Goal: Task Accomplishment & Management: Manage account settings

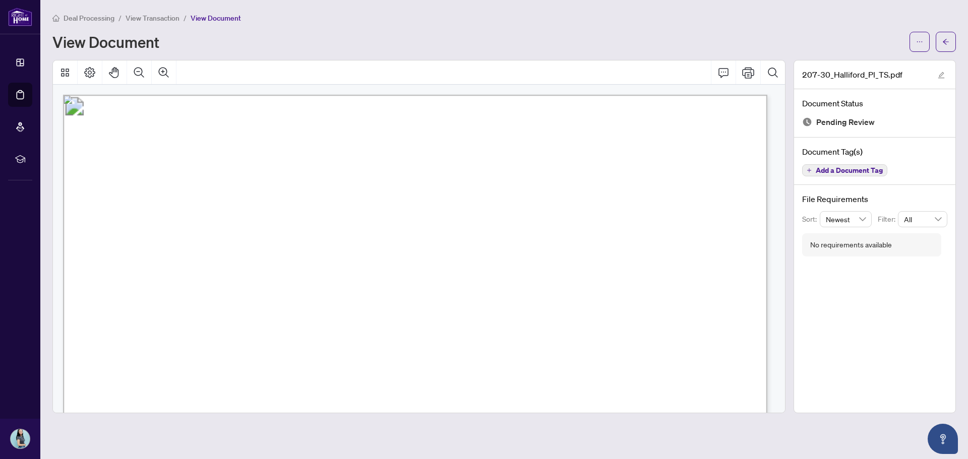
click at [150, 19] on span "View Transaction" at bounding box center [152, 18] width 54 height 9
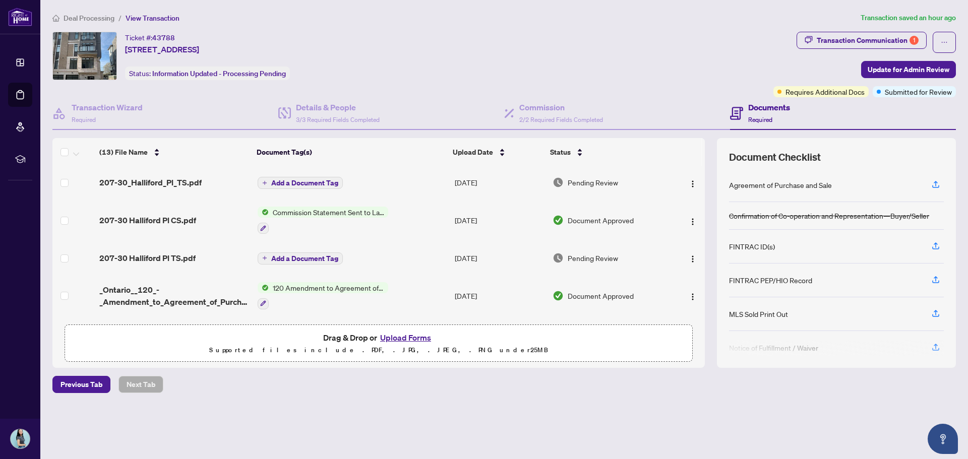
click at [78, 19] on span "Deal Processing" at bounding box center [88, 18] width 51 height 9
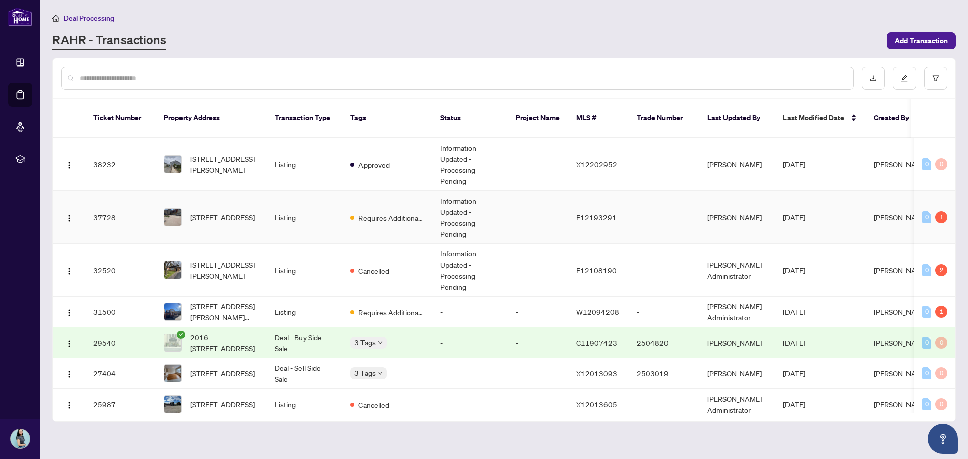
scroll to position [302, 0]
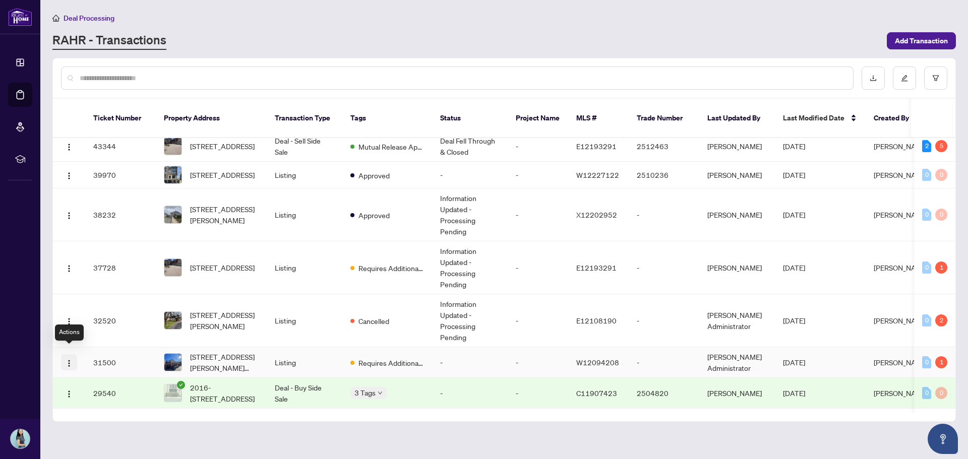
click at [70, 359] on img "button" at bounding box center [69, 363] width 8 height 8
click at [72, 359] on img "button" at bounding box center [69, 363] width 8 height 8
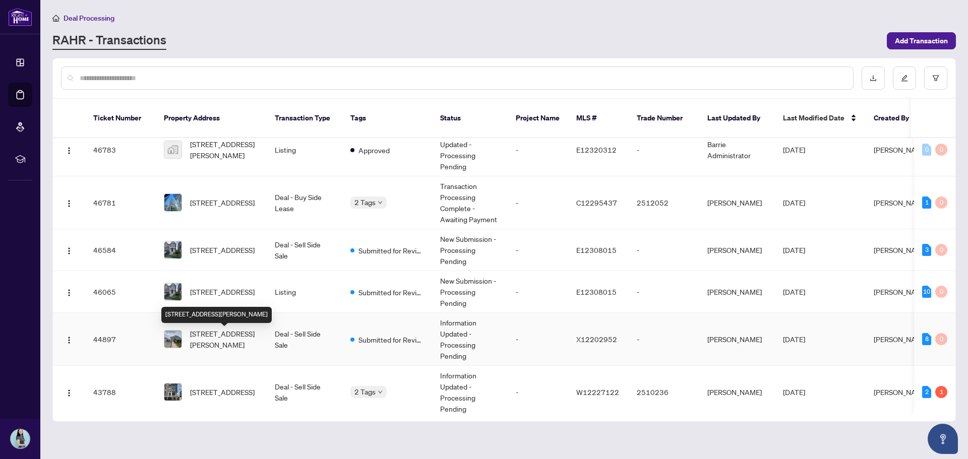
scroll to position [0, 0]
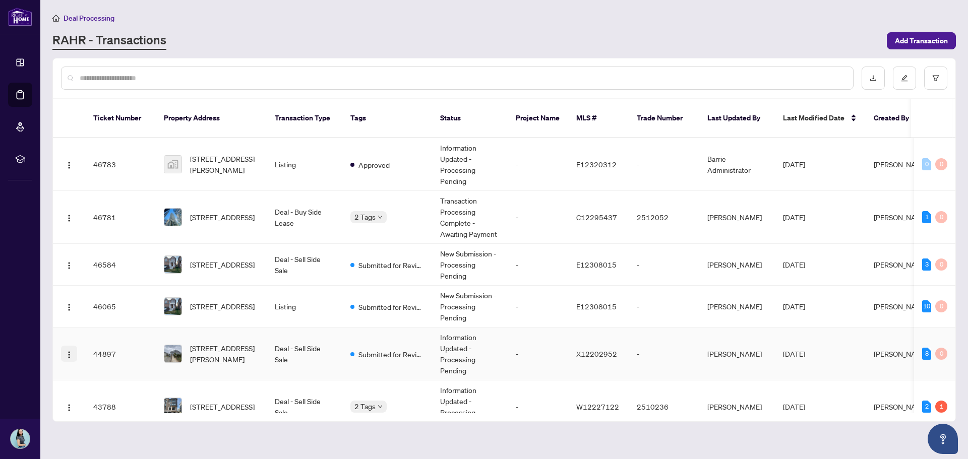
drag, startPoint x: 80, startPoint y: 341, endPoint x: 72, endPoint y: 343, distance: 8.8
click at [80, 342] on td at bounding box center [69, 354] width 32 height 53
click at [67, 351] on img "button" at bounding box center [69, 355] width 8 height 8
click at [94, 157] on td "46783" at bounding box center [120, 164] width 71 height 53
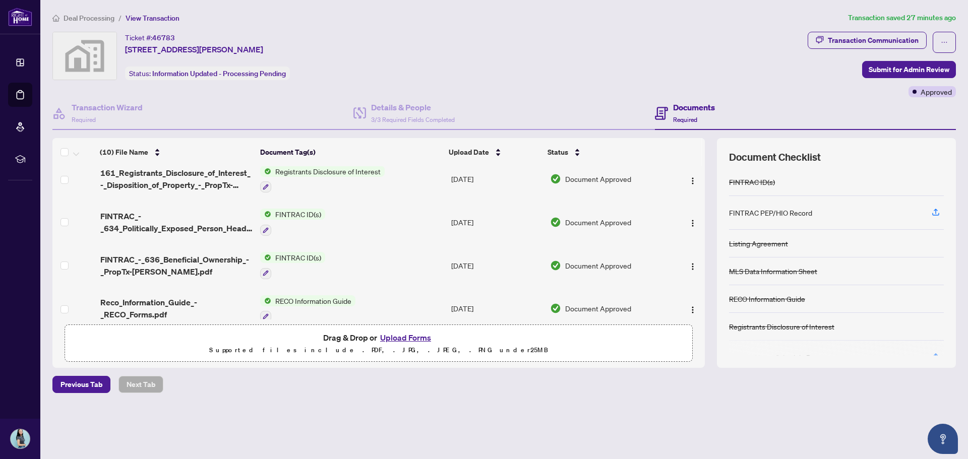
scroll to position [101, 0]
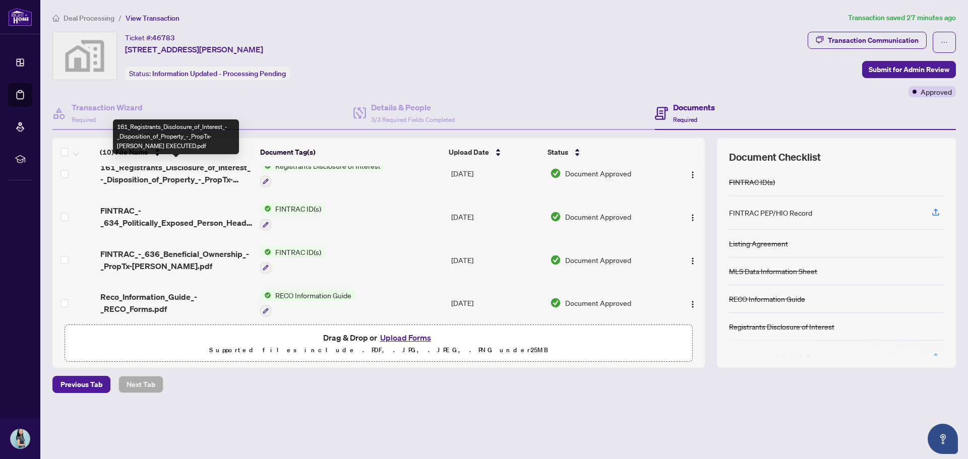
click at [228, 183] on span "161_Registrants_Disclosure_of_Interest_-_Disposition_of_Property_-_PropTx-[PERS…" at bounding box center [176, 173] width 152 height 24
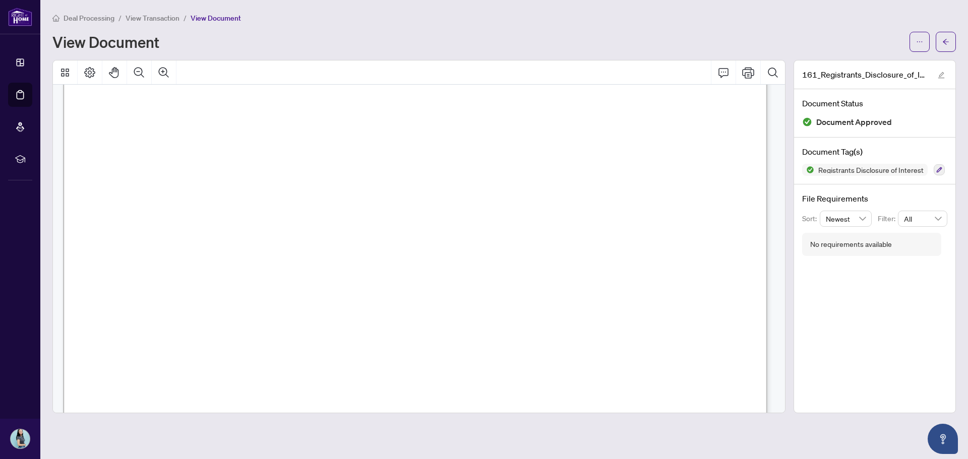
scroll to position [49, 0]
click at [911, 36] on button "button" at bounding box center [919, 42] width 20 height 20
click at [868, 63] on span "Download" at bounding box center [883, 63] width 77 height 11
click at [161, 16] on span "View Transaction" at bounding box center [152, 18] width 54 height 9
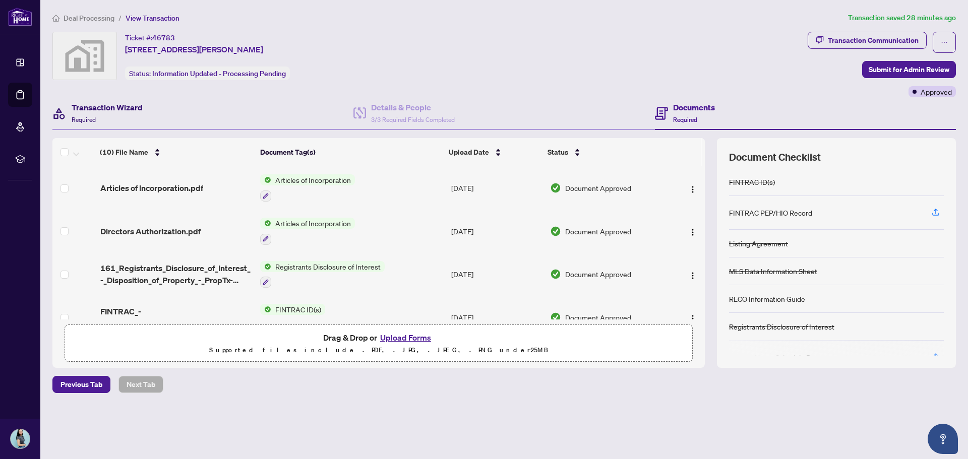
click at [131, 111] on h4 "Transaction Wizard" at bounding box center [107, 107] width 71 height 12
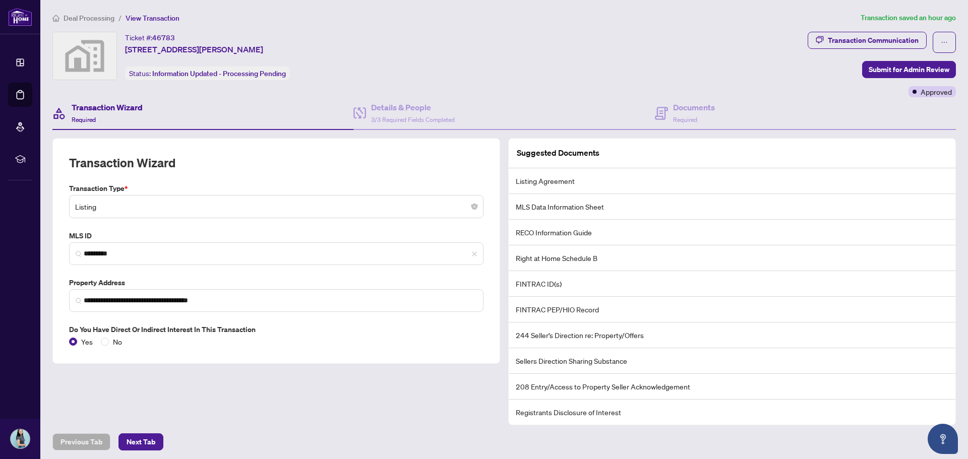
click at [423, 43] on div "Ticket #: 46783 [STREET_ADDRESS][PERSON_NAME] Status: Information Updated - Pro…" at bounding box center [427, 56] width 751 height 48
click at [101, 19] on span "Deal Processing" at bounding box center [88, 18] width 51 height 9
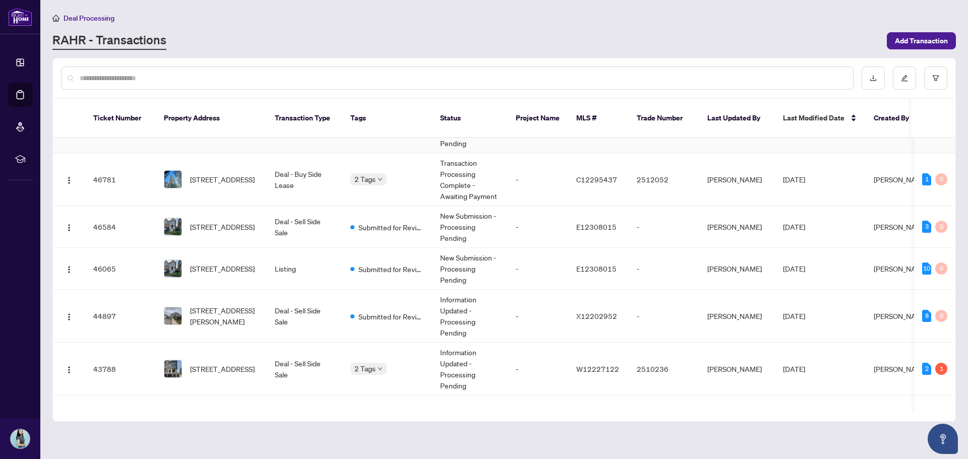
scroll to position [50, 0]
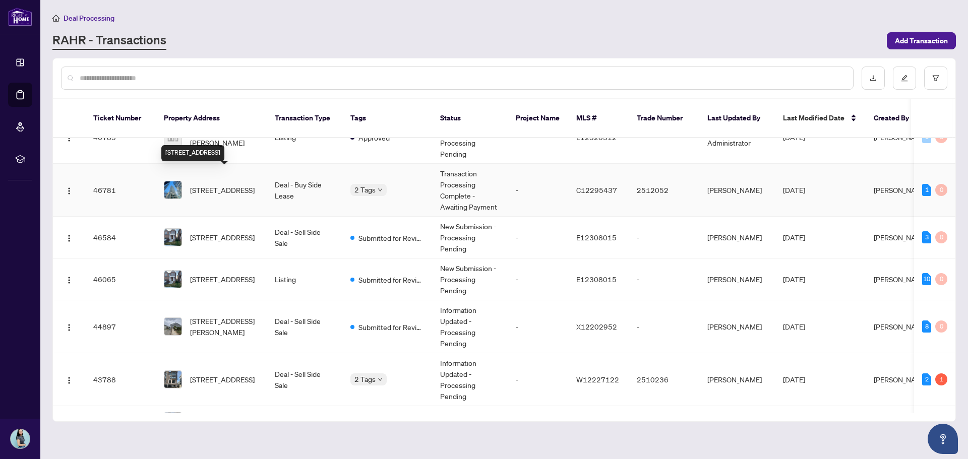
scroll to position [101, 0]
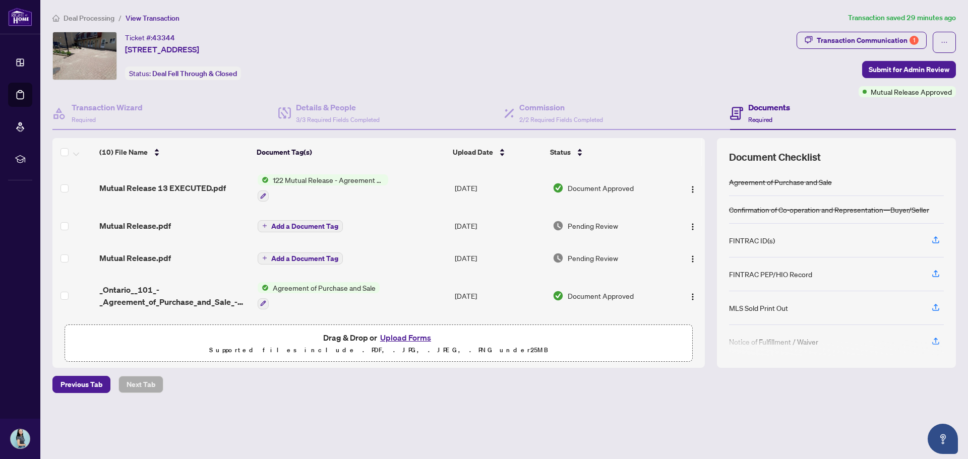
scroll to position [50, 0]
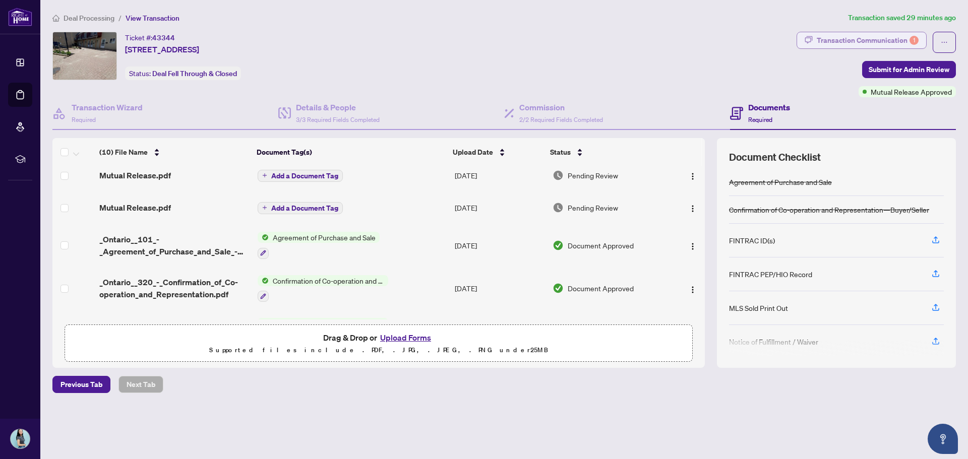
click at [874, 45] on div "Transaction Communication 1" at bounding box center [867, 40] width 102 height 16
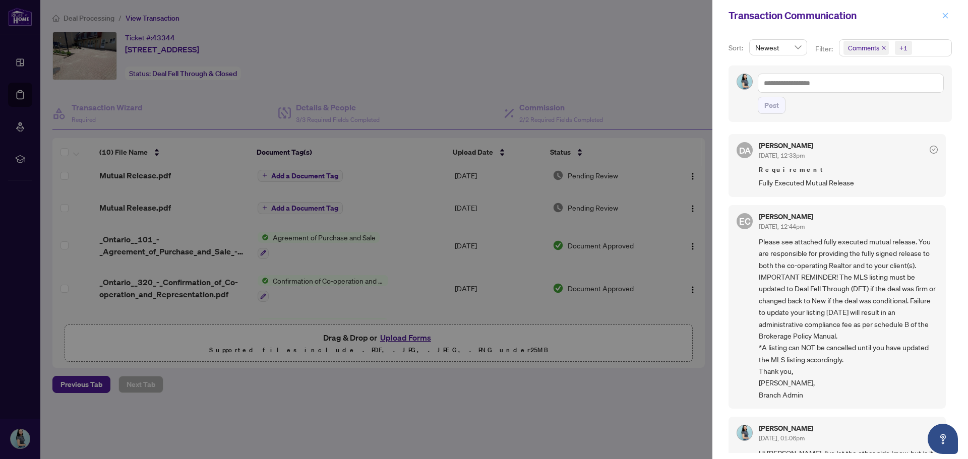
click at [943, 15] on icon "close" at bounding box center [944, 15] width 7 height 7
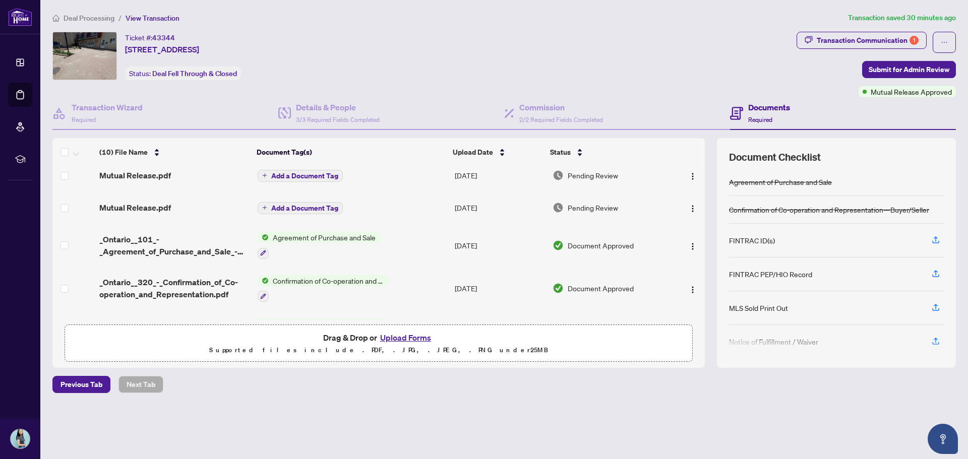
click at [155, 175] on span "Mutual Release.pdf" at bounding box center [135, 175] width 72 height 12
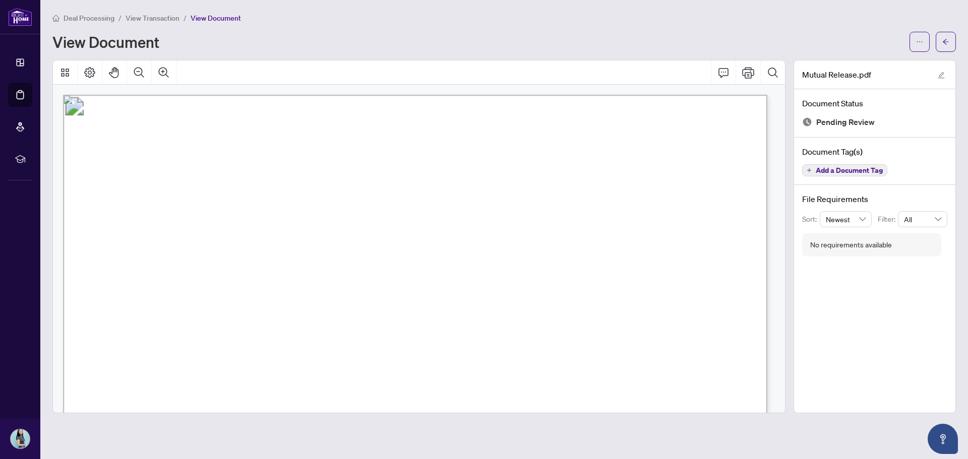
click at [141, 21] on span "View Transaction" at bounding box center [152, 18] width 54 height 9
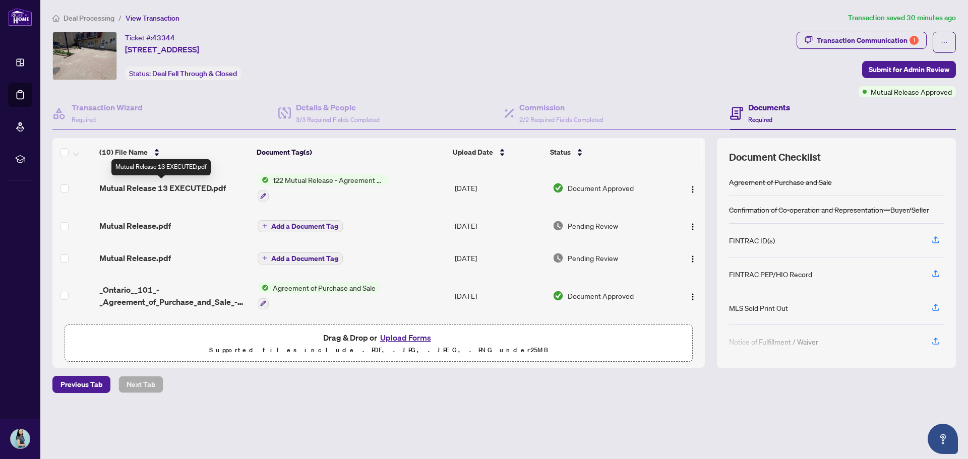
click at [183, 186] on span "Mutual Release 13 EXECUTED.pdf" at bounding box center [162, 188] width 126 height 12
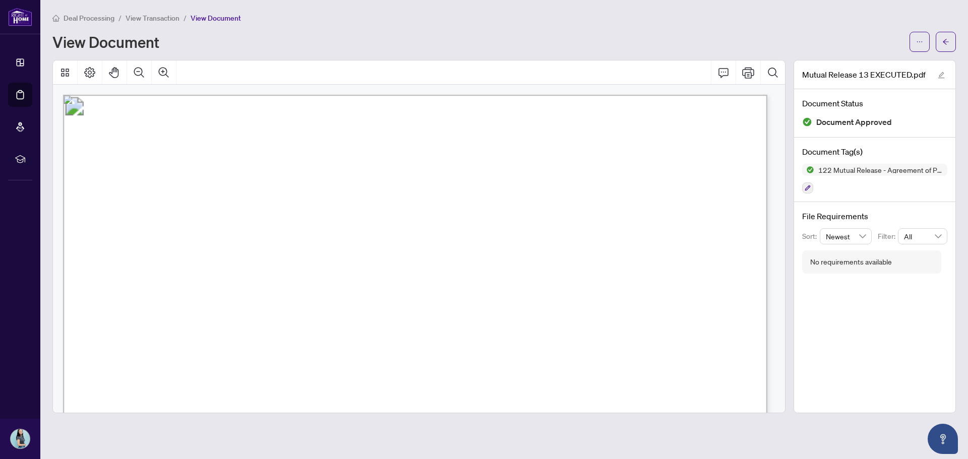
click at [149, 14] on span "View Transaction" at bounding box center [152, 18] width 54 height 9
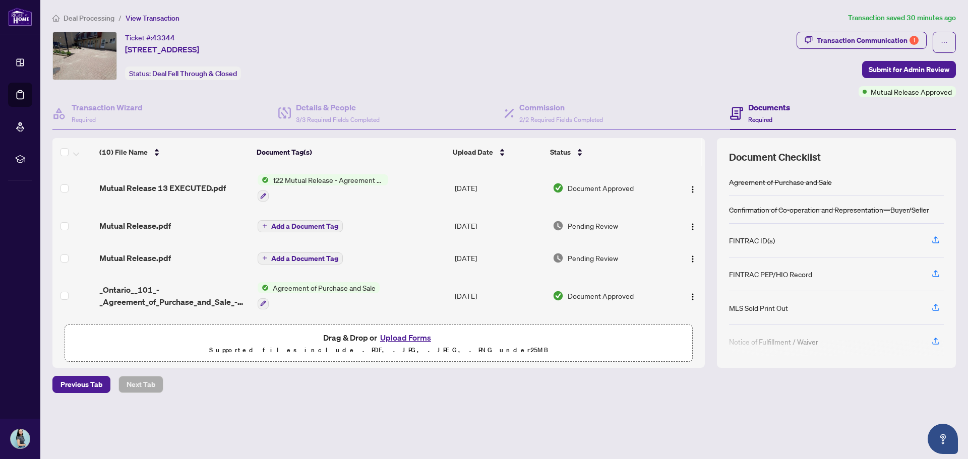
click at [75, 19] on span "Deal Processing" at bounding box center [88, 18] width 51 height 9
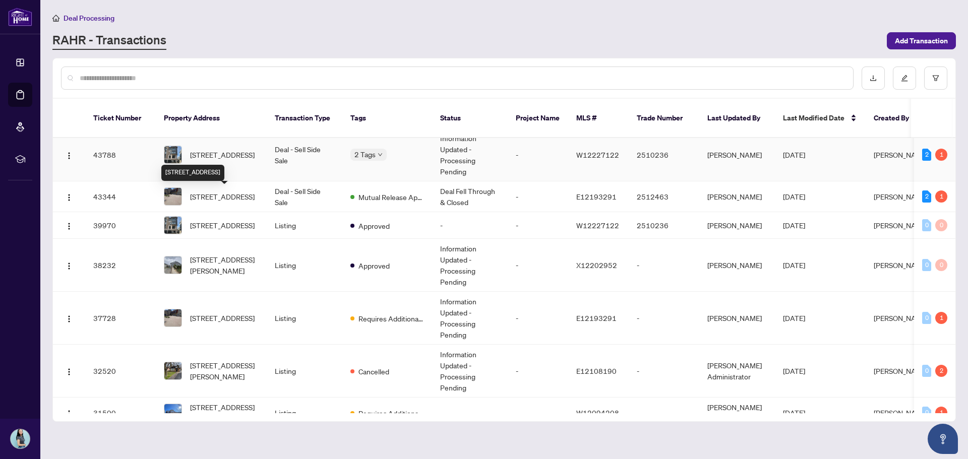
scroll to position [202, 0]
